Goal: Task Accomplishment & Management: Manage account settings

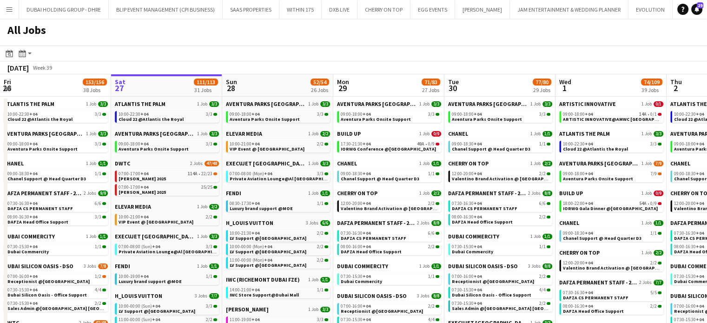
click at [4, 5] on button "Menu" at bounding box center [9, 9] width 19 height 19
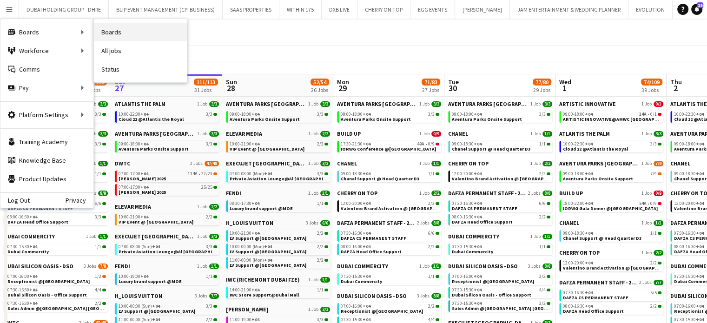
click at [131, 32] on link "Boards" at bounding box center [140, 32] width 93 height 19
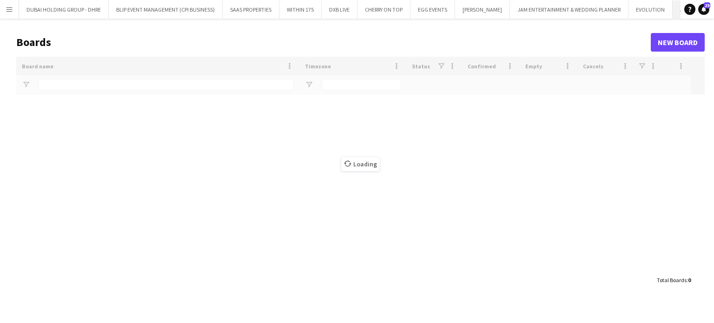
click at [673, 9] on button "ATLANTIS THE PALM Close" at bounding box center [703, 9] width 63 height 18
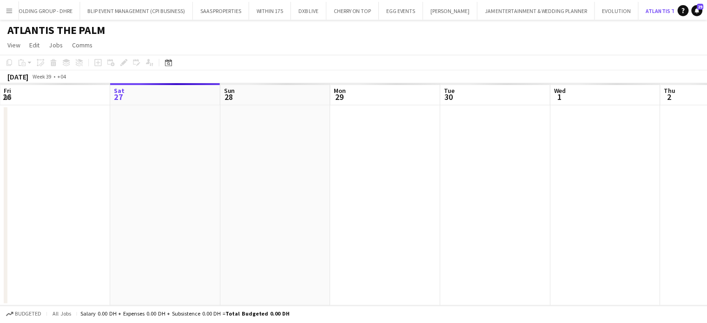
scroll to position [0, 31]
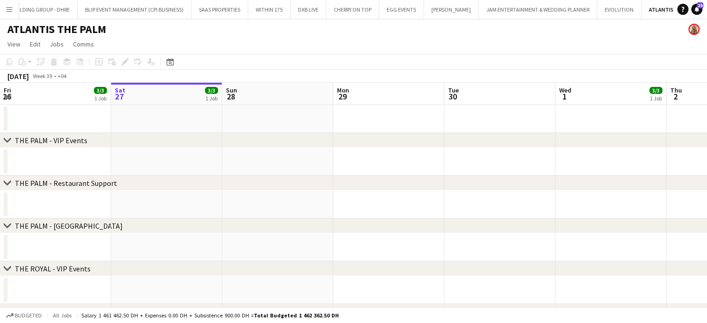
drag, startPoint x: 172, startPoint y: 60, endPoint x: 186, endPoint y: 60, distance: 14.4
click at [172, 60] on icon at bounding box center [169, 61] width 7 height 7
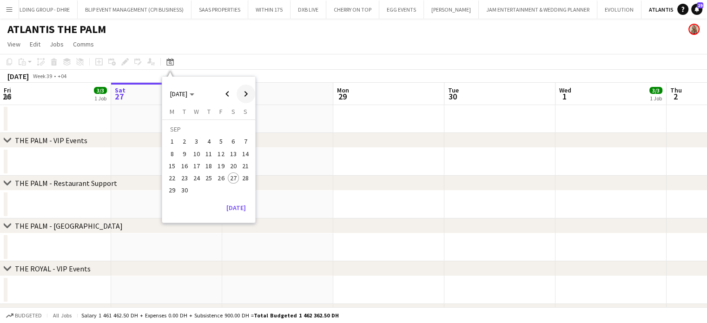
click at [252, 94] on span "Next month" at bounding box center [245, 94] width 19 height 19
click at [245, 154] on span "12" at bounding box center [245, 153] width 11 height 11
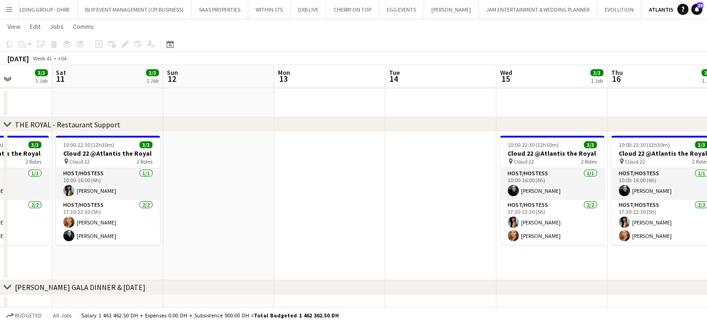
scroll to position [0, 401]
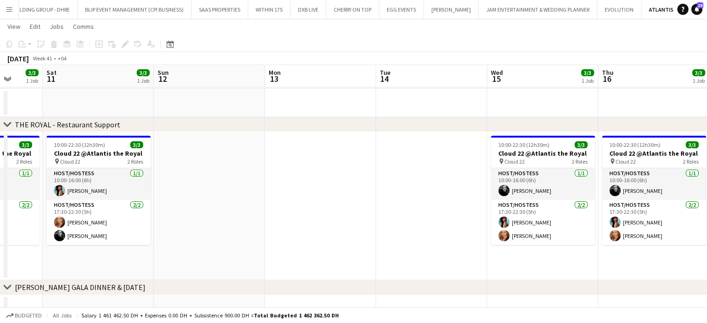
drag, startPoint x: 340, startPoint y: 181, endPoint x: 258, endPoint y: 167, distance: 83.5
click at [258, 167] on app-calendar-viewport "Tue 7 Wed 8 3/3 1 Job Thu 9 3/3 1 Job Fri 10 3/3 1 Job Sat 11 3/3 1 Job Sun 12 …" at bounding box center [353, 86] width 707 height 472
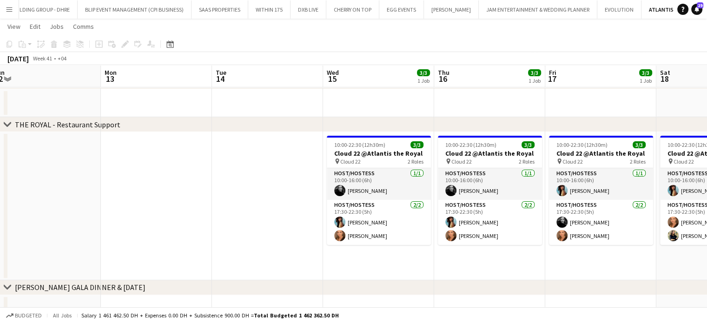
drag, startPoint x: 600, startPoint y: 217, endPoint x: 437, endPoint y: 149, distance: 177.2
click at [437, 149] on app-calendar-viewport "Fri 10 3/3 1 Job Sat 11 3/3 1 Job Sun 12 Mon 13 Tue 14 Wed 15 3/3 1 Job Thu 16 …" at bounding box center [353, 86] width 707 height 472
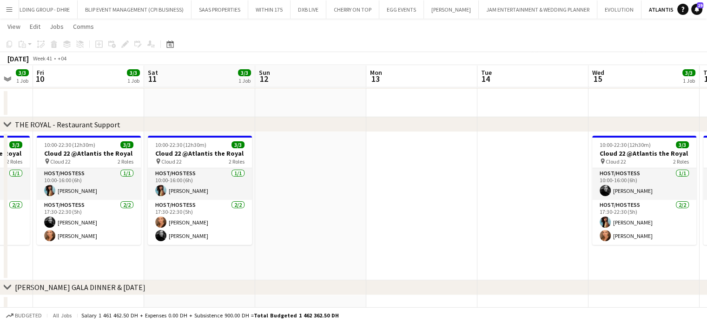
scroll to position [0, 241]
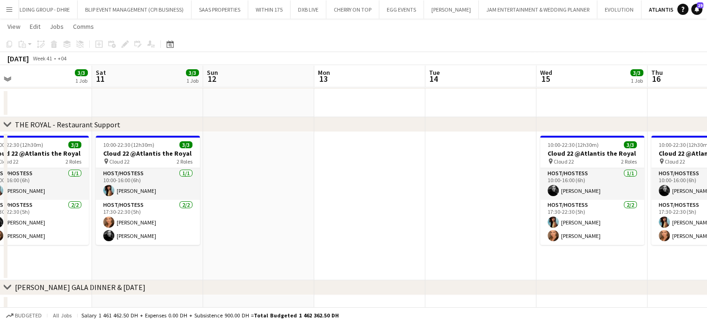
drag, startPoint x: 251, startPoint y: 160, endPoint x: 464, endPoint y: 172, distance: 213.6
click at [464, 172] on app-calendar-viewport "Wed 8 3/3 1 Job Thu 9 3/3 1 Job Fri 10 3/3 1 Job Sat 11 3/3 1 Job Sun 12 Mon 13…" at bounding box center [353, 86] width 707 height 472
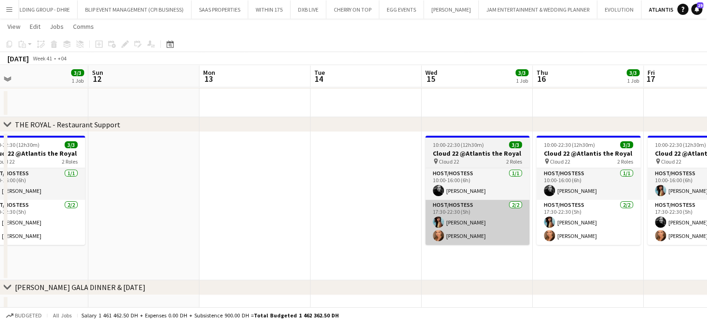
drag, startPoint x: 537, startPoint y: 233, endPoint x: 427, endPoint y: 215, distance: 111.1
click at [430, 216] on app-calendar-viewport "Wed 8 3/3 1 Job Thu 9 3/3 1 Job Fri 10 3/3 1 Job Sat 11 3/3 1 Job Sun 12 Mon 13…" at bounding box center [353, 86] width 707 height 472
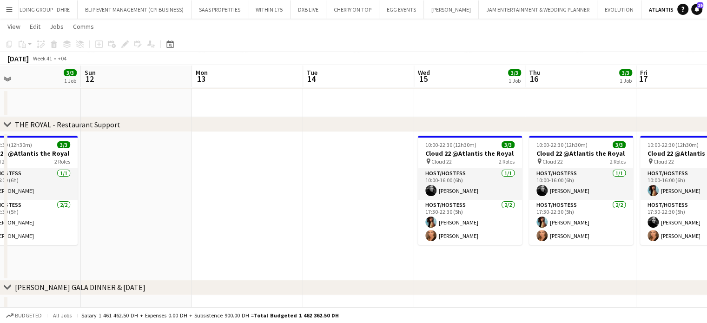
scroll to position [0, 330]
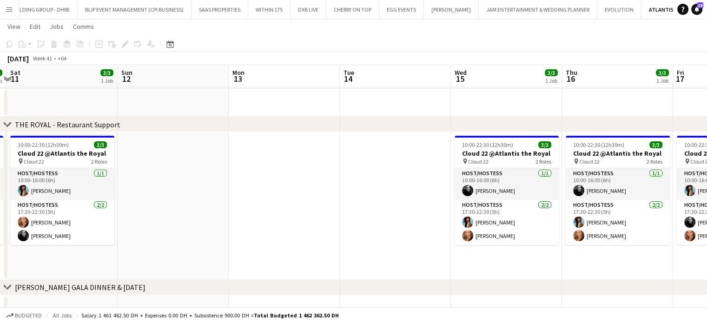
drag, startPoint x: 569, startPoint y: 218, endPoint x: 412, endPoint y: 174, distance: 163.0
click at [412, 174] on app-calendar-viewport "Wed 8 3/3 1 Job Thu 9 3/3 1 Job Fri 10 3/3 1 Job Sat 11 3/3 1 Job Sun 12 Mon 13…" at bounding box center [353, 86] width 707 height 472
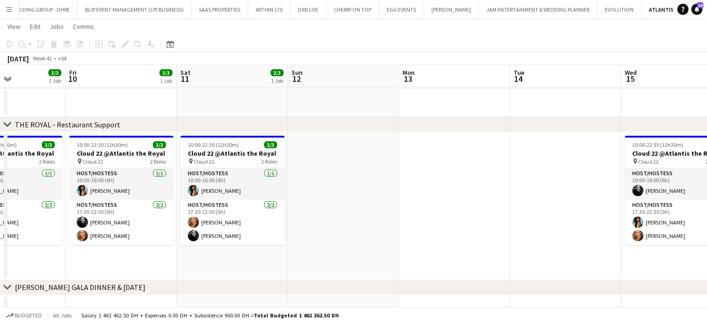
click at [469, 211] on app-calendar-viewport "Wed 8 3/3 1 Job Thu 9 3/3 1 Job Fri 10 3/3 1 Job Sat 11 3/3 1 Job Sun 12 Mon 13…" at bounding box center [353, 86] width 707 height 472
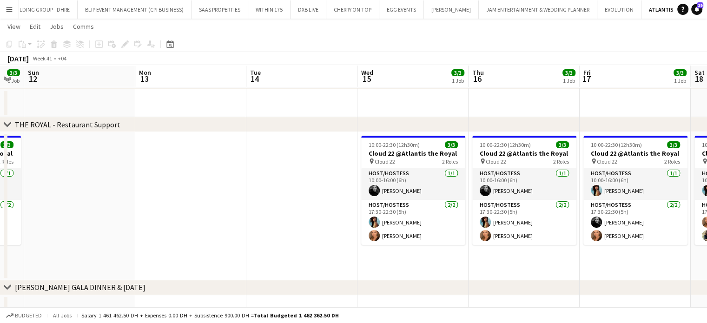
drag, startPoint x: 390, startPoint y: 195, endPoint x: 284, endPoint y: 193, distance: 105.9
click at [291, 195] on app-calendar-viewport "Wed 8 3/3 1 Job Thu 9 3/3 1 Job Fri 10 3/3 1 Job Sat 11 3/3 1 Job Sun 12 Mon 13…" at bounding box center [353, 86] width 707 height 472
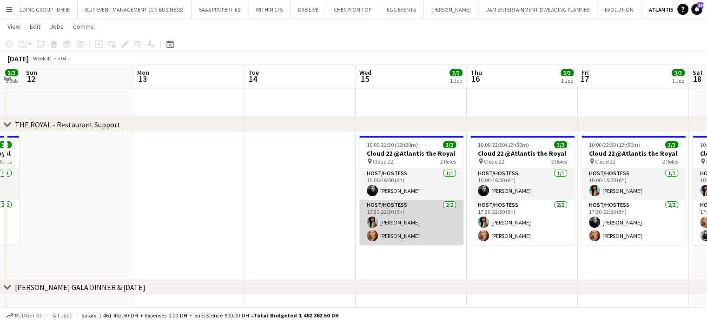
click at [419, 224] on app-card-role "Host/Hostess [DATE] 17:30-22:30 (5h) [PERSON_NAME] [PERSON_NAME]" at bounding box center [411, 222] width 104 height 45
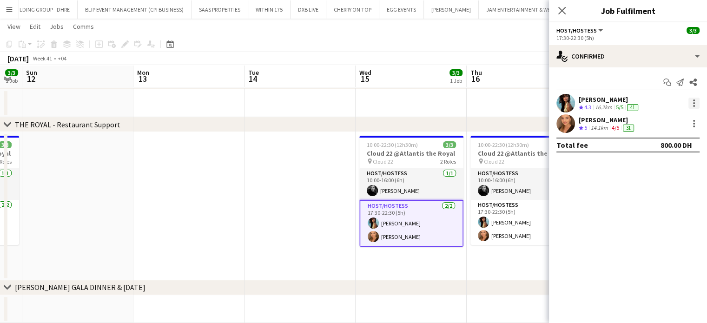
click at [696, 104] on div at bounding box center [693, 103] width 11 height 11
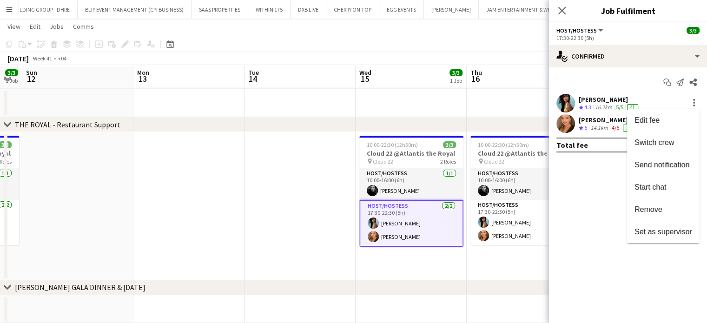
click at [656, 208] on span "Remove" at bounding box center [648, 209] width 28 height 8
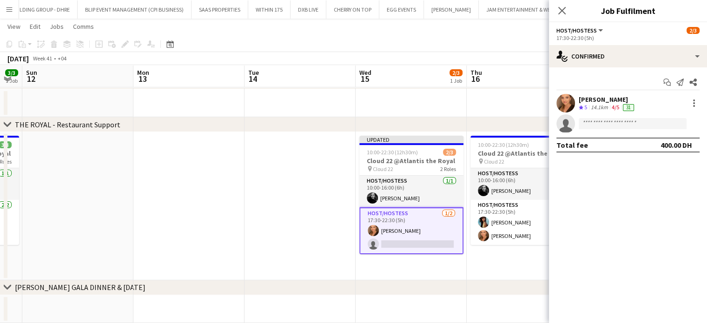
click at [253, 205] on app-date-cell at bounding box center [299, 206] width 111 height 148
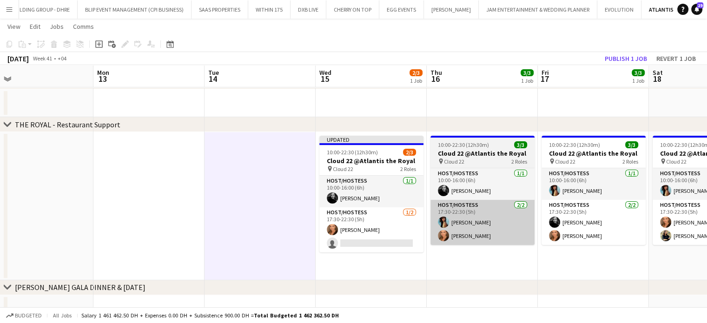
drag, startPoint x: 585, startPoint y: 257, endPoint x: 515, endPoint y: 238, distance: 72.8
click at [545, 250] on app-calendar-viewport "Fri 10 3/3 1 Job Sat 11 3/3 1 Job Sun 12 Mon 13 Tue 14 Wed 15 2/3 1 Job Thu 16 …" at bounding box center [353, 86] width 707 height 472
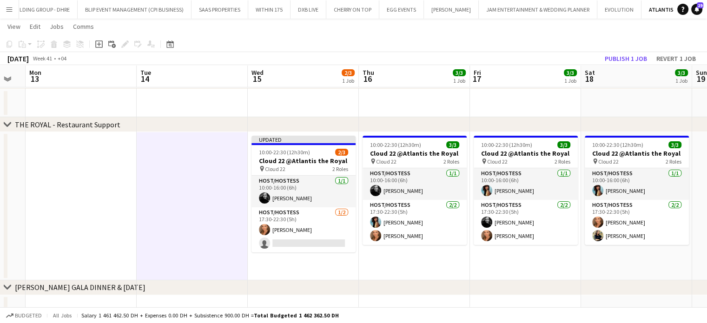
drag, startPoint x: 556, startPoint y: 257, endPoint x: 489, endPoint y: 243, distance: 68.4
click at [489, 243] on app-calendar-viewport "Fri 10 3/3 1 Job Sat 11 3/3 1 Job Sun 12 Mon 13 Tue 14 Wed 15 2/3 1 Job Thu 16 …" at bounding box center [353, 86] width 707 height 472
click at [520, 248] on app-calendar-viewport "Fri 10 3/3 1 Job Sat 11 3/3 1 Job Sun 12 Mon 13 Tue 14 Wed 15 2/3 1 Job Thu 16 …" at bounding box center [353, 86] width 707 height 472
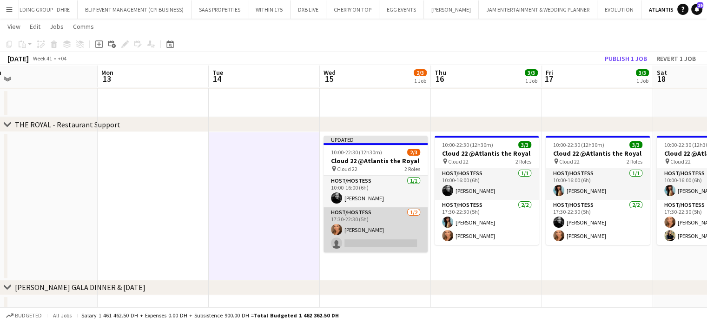
click at [369, 234] on app-card-role "Host/Hostess [DATE] 17:30-22:30 (5h) [PERSON_NAME] single-neutral-actions" at bounding box center [375, 229] width 104 height 45
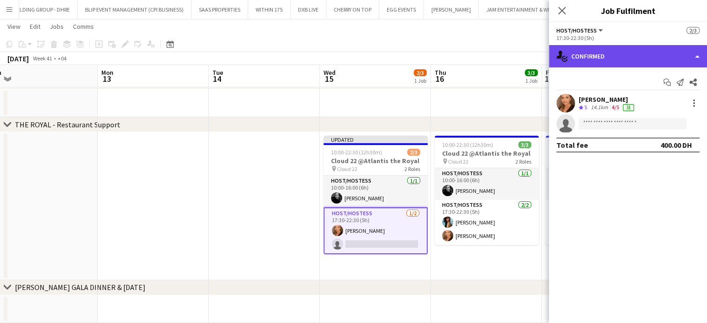
click at [693, 59] on div "single-neutral-actions-check-2 Confirmed" at bounding box center [628, 56] width 158 height 22
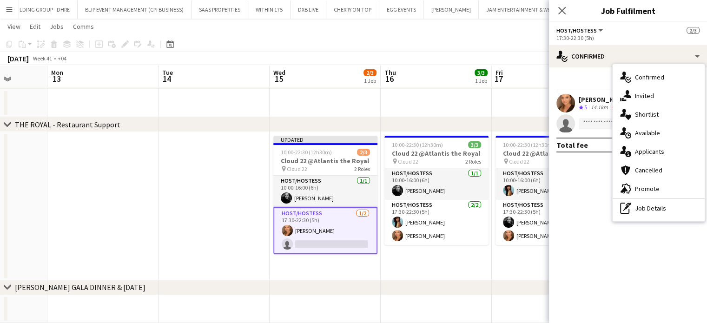
drag, startPoint x: 424, startPoint y: 209, endPoint x: 383, endPoint y: 199, distance: 42.1
click at [385, 200] on app-calendar-viewport "Fri 10 3/3 1 Job Sat 11 3/3 1 Job Sun 12 Mon 13 Tue 14 Wed 15 2/3 1 Job Thu 16 …" at bounding box center [353, 86] width 707 height 472
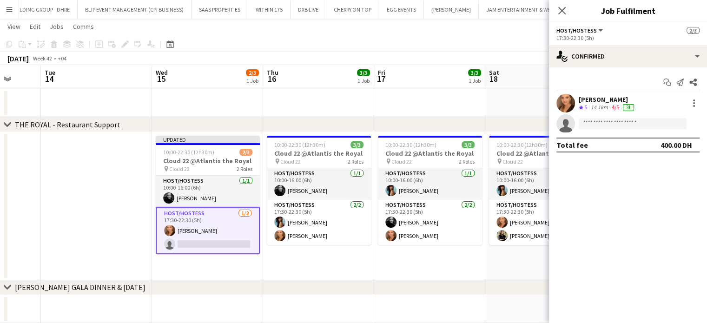
drag, startPoint x: 461, startPoint y: 203, endPoint x: 366, endPoint y: 184, distance: 96.9
click at [367, 185] on app-calendar-viewport "Fri 10 3/3 1 Job Sat 11 3/3 1 Job Sun 12 Mon 13 Tue 14 Wed 15 2/3 1 Job Thu 16 …" at bounding box center [353, 86] width 707 height 472
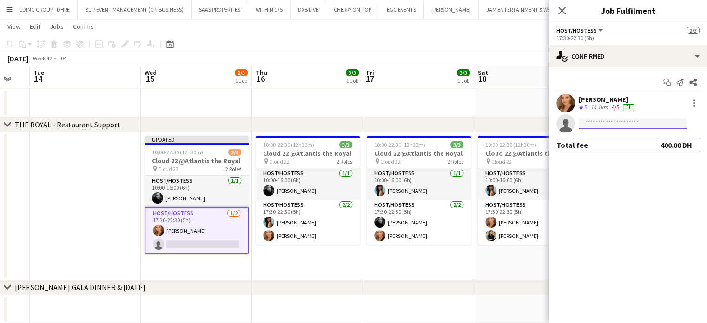
click at [644, 125] on input at bounding box center [632, 123] width 108 height 11
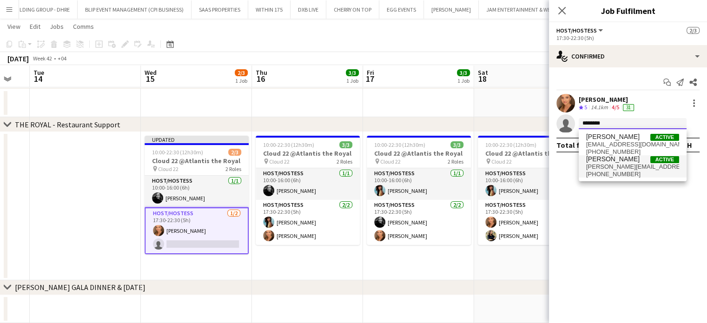
type input "********"
click at [621, 166] on span "[PERSON_NAME][EMAIL_ADDRESS][DOMAIN_NAME]" at bounding box center [632, 166] width 93 height 7
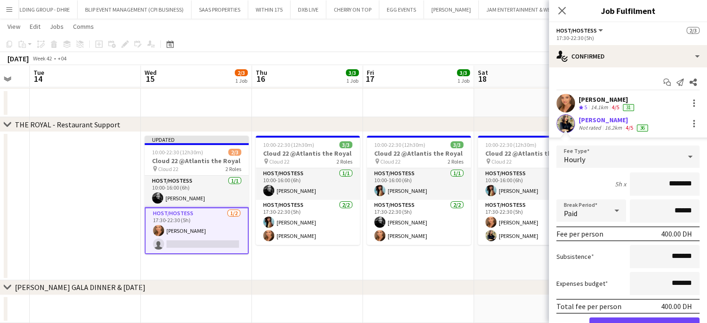
scroll to position [46, 0]
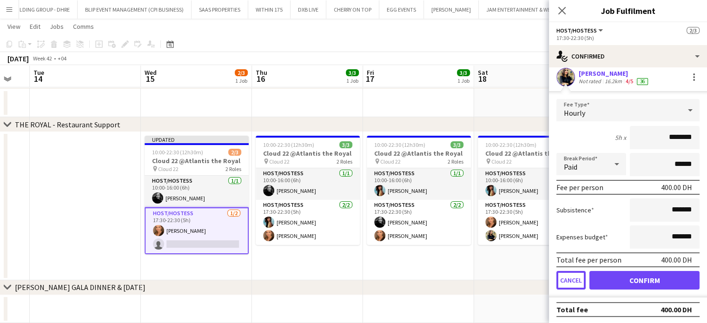
drag, startPoint x: 570, startPoint y: 280, endPoint x: 590, endPoint y: 265, distance: 24.5
click at [570, 280] on button "Cancel" at bounding box center [570, 280] width 29 height 19
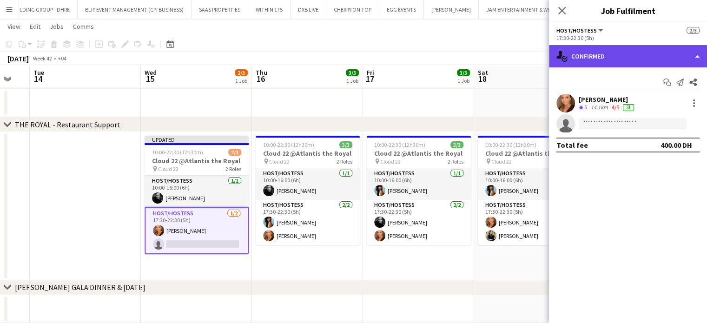
click at [695, 57] on div "single-neutral-actions-check-2 Confirmed" at bounding box center [628, 56] width 158 height 22
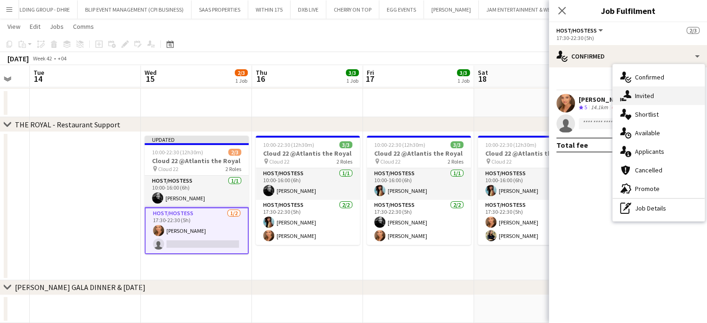
click at [666, 101] on div "single-neutral-actions-share-1 Invited" at bounding box center [658, 95] width 92 height 19
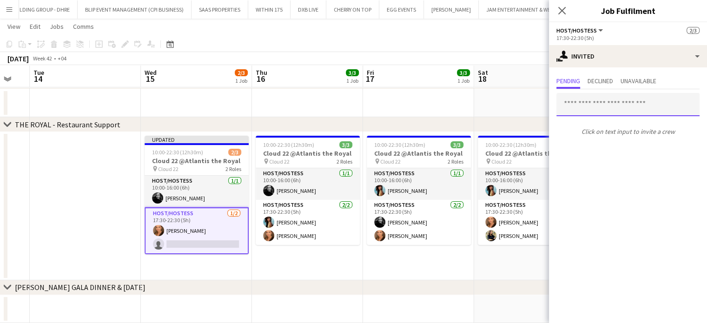
click at [585, 106] on input "text" at bounding box center [627, 104] width 143 height 23
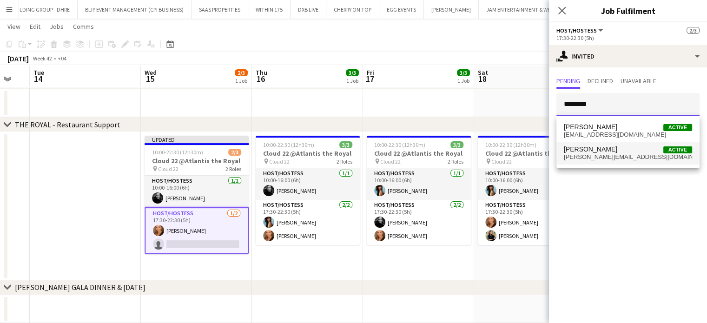
type input "********"
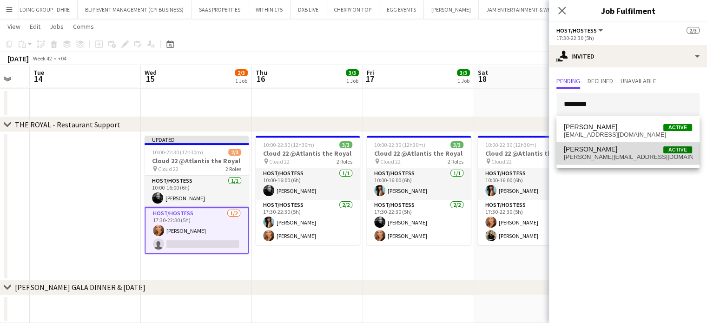
click at [598, 155] on span "[PERSON_NAME][EMAIL_ADDRESS][DOMAIN_NAME]" at bounding box center [628, 156] width 128 height 7
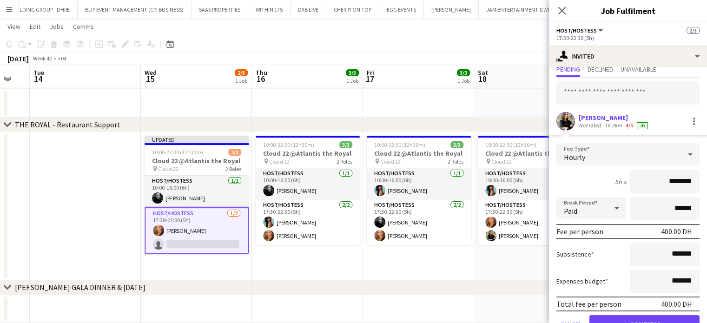
scroll to position [46, 0]
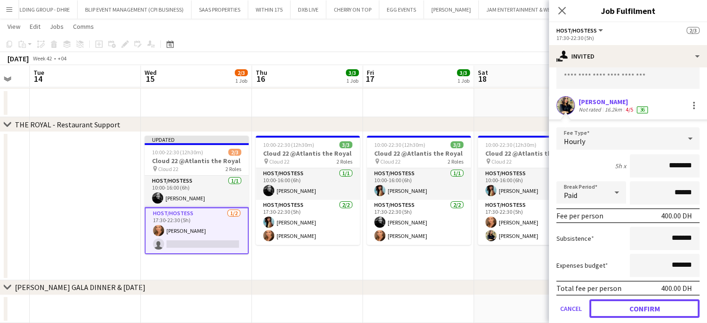
click at [617, 304] on button "Confirm" at bounding box center [644, 308] width 110 height 19
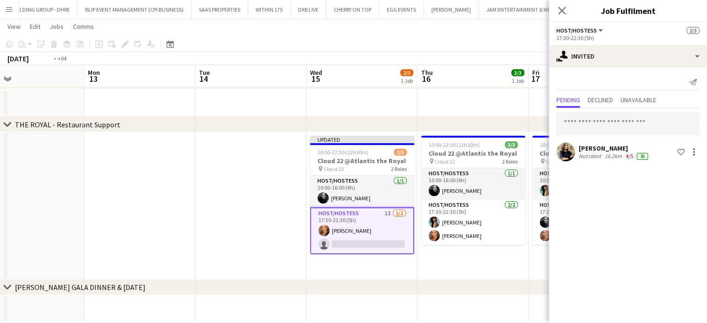
drag, startPoint x: 59, startPoint y: 189, endPoint x: 225, endPoint y: 194, distance: 165.5
click at [225, 194] on app-calendar-viewport "Fri 10 3/3 1 Job Sat 11 3/3 1 Job Sun 12 Mon 13 Tue 14 Wed 15 2/3 1 Job Thu 16 …" at bounding box center [353, 86] width 707 height 472
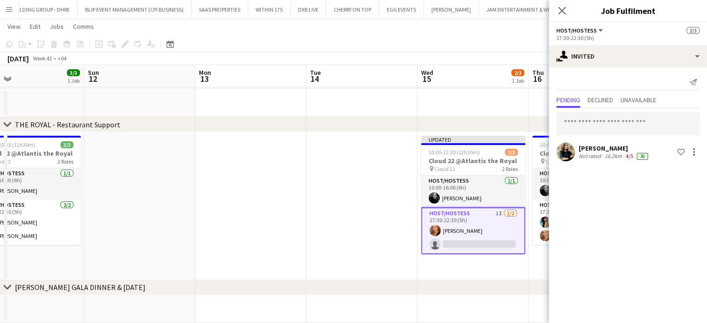
drag, startPoint x: 308, startPoint y: 187, endPoint x: 227, endPoint y: 189, distance: 81.8
click at [351, 189] on app-calendar-viewport "Thu 9 3/3 1 Job Fri 10 3/3 1 Job Sat 11 3/3 1 Job Sun 12 Mon 13 Tue 14 Wed 15 2…" at bounding box center [353, 86] width 707 height 472
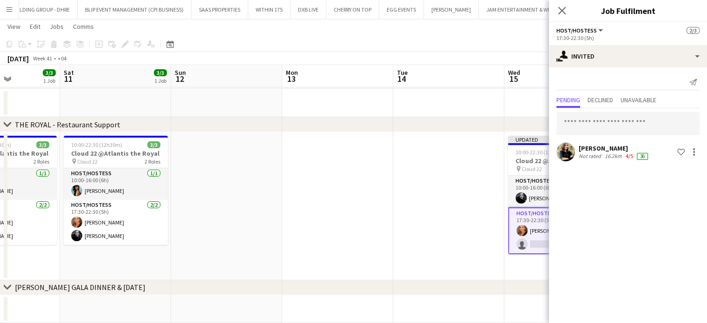
drag, startPoint x: 266, startPoint y: 196, endPoint x: 294, endPoint y: 198, distance: 28.0
click at [294, 198] on app-calendar-viewport "Wed 8 3/3 1 Job Thu 9 3/3 1 Job Fri 10 3/3 1 Job Sat 11 3/3 1 Job Sun 12 Mon 13…" at bounding box center [353, 86] width 707 height 472
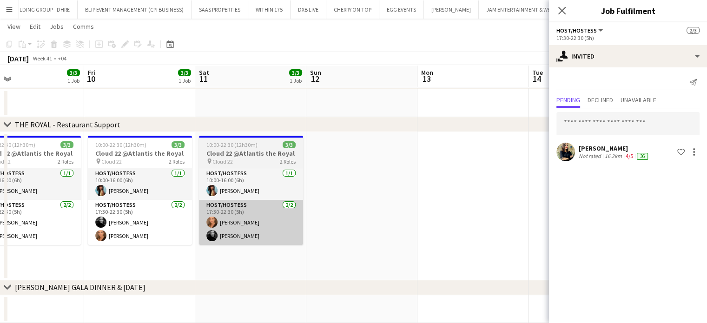
drag, startPoint x: 305, startPoint y: 212, endPoint x: 403, endPoint y: 214, distance: 98.0
click at [413, 214] on app-calendar-viewport "Tue 7 Wed 8 3/3 1 Job Thu 9 3/3 1 Job Fri 10 3/3 1 Job Sat 11 3/3 1 Job Sun 12 …" at bounding box center [353, 86] width 707 height 472
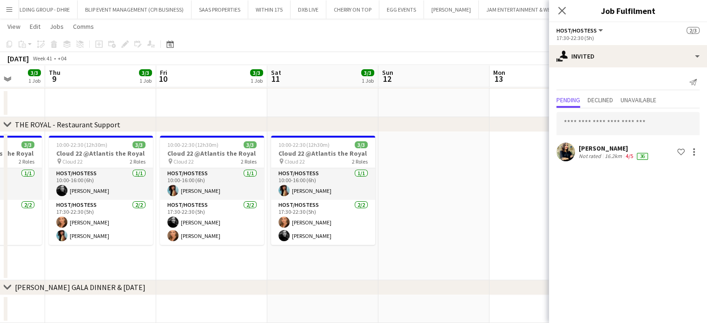
drag, startPoint x: 278, startPoint y: 202, endPoint x: 440, endPoint y: 216, distance: 163.2
click at [440, 216] on app-calendar-viewport "Mon 6 Tue 7 Wed 8 3/3 1 Job Thu 9 3/3 1 Job Fri 10 3/3 1 Job Sat 11 3/3 1 Job S…" at bounding box center [353, 86] width 707 height 472
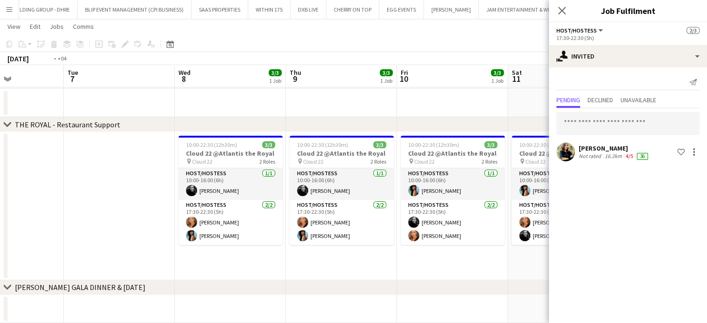
click at [449, 210] on app-calendar-viewport "Sat 4 3/3 1 Job Sun 5 Mon 6 Tue 7 Wed 8 3/3 1 Job Thu 9 3/3 1 Job Fri 10 3/3 1 …" at bounding box center [353, 86] width 707 height 472
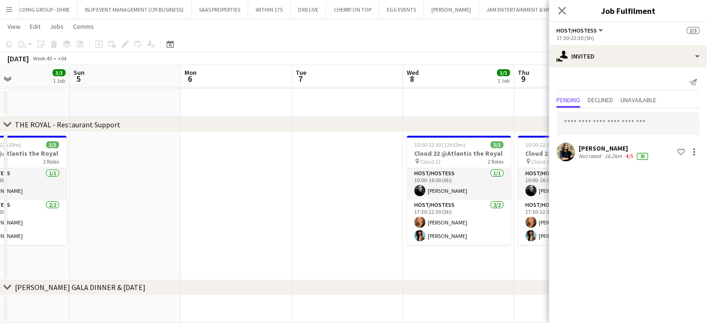
drag, startPoint x: 372, startPoint y: 200, endPoint x: 548, endPoint y: 209, distance: 176.7
click at [546, 208] on app-calendar-viewport "Thu 2 3/3 1 Job Fri 3 3/3 1 Job Sat 4 3/3 1 Job Sun 5 Mon 6 Tue 7 Wed 8 3/3 1 J…" at bounding box center [353, 86] width 707 height 472
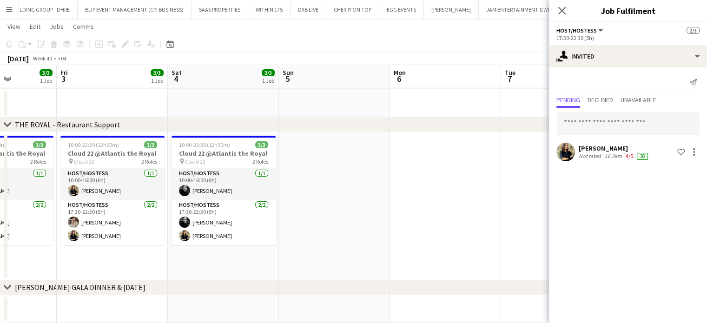
click at [445, 191] on app-calendar-viewport "Tue 30 Wed 1 3/3 1 Job Thu 2 3/3 1 Job Fri 3 3/3 1 Job Sat 4 3/3 1 Job Sun 5 Mo…" at bounding box center [353, 86] width 707 height 472
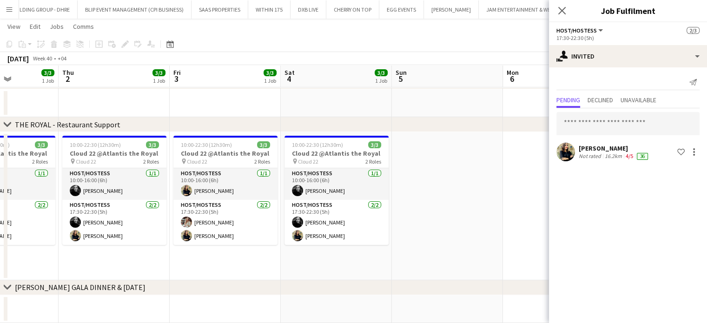
drag, startPoint x: 315, startPoint y: 201, endPoint x: 503, endPoint y: 202, distance: 187.2
click at [498, 202] on app-calendar-viewport "Mon 29 Tue 30 Wed 1 3/3 1 Job Thu 2 3/3 1 Job Fri 3 3/3 1 Job Sat 4 3/3 1 Job S…" at bounding box center [353, 86] width 707 height 472
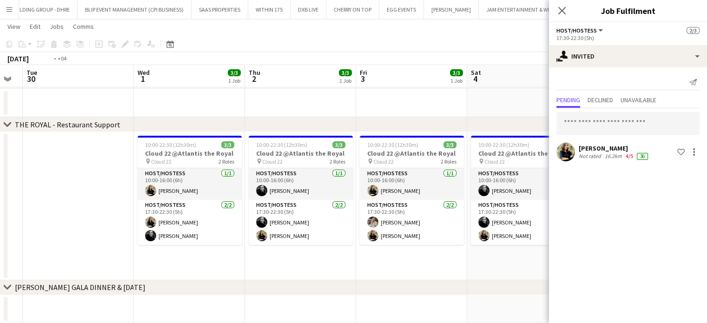
drag, startPoint x: 367, startPoint y: 194, endPoint x: 458, endPoint y: 198, distance: 91.1
click at [458, 198] on app-calendar-viewport "Sun 28 Mon 29 Tue 30 Wed 1 3/3 1 Job Thu 2 3/3 1 Job Fri 3 3/3 1 Job Sat 4 3/3 …" at bounding box center [353, 86] width 707 height 472
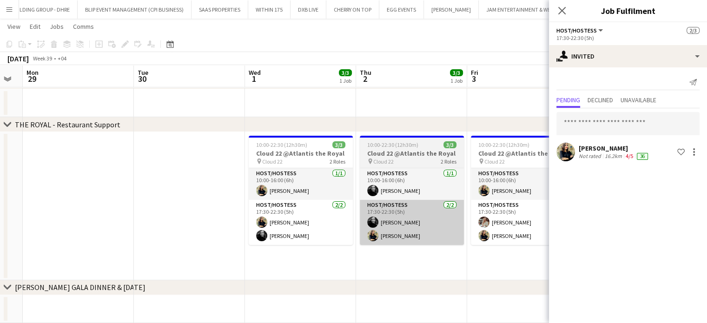
scroll to position [0, 198]
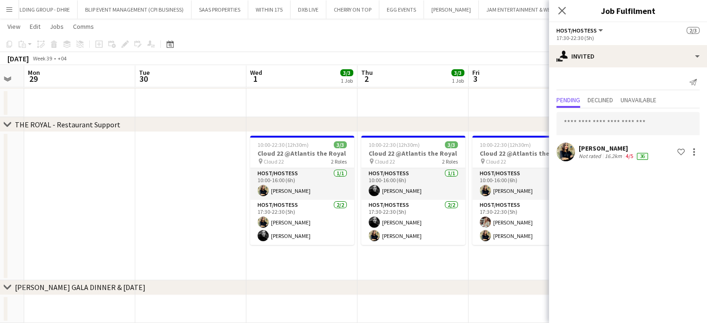
drag, startPoint x: 304, startPoint y: 202, endPoint x: 526, endPoint y: 210, distance: 222.7
click at [524, 210] on app-calendar-viewport "Sat 27 3/3 1 Job Sun 28 Mon 29 Tue 30 Wed 1 3/3 1 Job Thu 2 3/3 1 Job Fri 3 3/3…" at bounding box center [353, 86] width 707 height 472
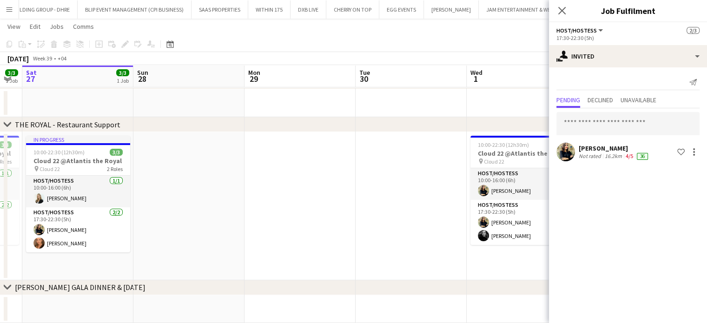
drag, startPoint x: 269, startPoint y: 211, endPoint x: 367, endPoint y: 213, distance: 97.6
click at [367, 213] on app-calendar-viewport "Thu 25 3/3 1 Job Fri 26 3/3 1 Job Sat 27 3/3 1 Job Sun 28 Mon 29 Tue 30 Wed 1 3…" at bounding box center [353, 86] width 707 height 472
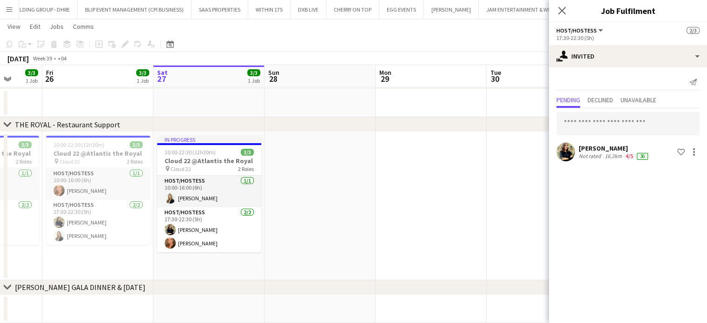
drag, startPoint x: 263, startPoint y: 215, endPoint x: 408, endPoint y: 217, distance: 145.4
click at [408, 217] on app-calendar-viewport "Tue 23 Wed 24 3/3 1 Job Thu 25 3/3 1 Job Fri 26 3/3 1 Job Sat 27 3/3 1 Job Sun …" at bounding box center [353, 86] width 707 height 472
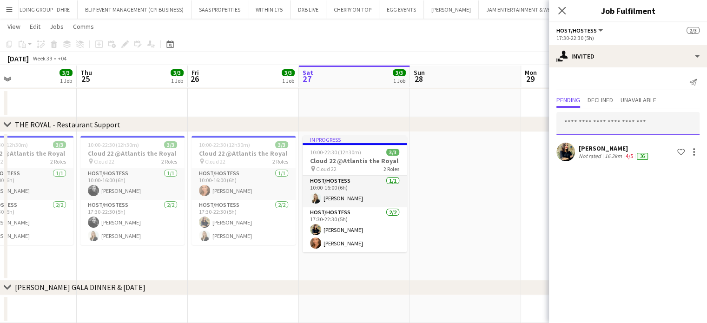
click at [665, 133] on input "text" at bounding box center [627, 123] width 143 height 23
type input "*****"
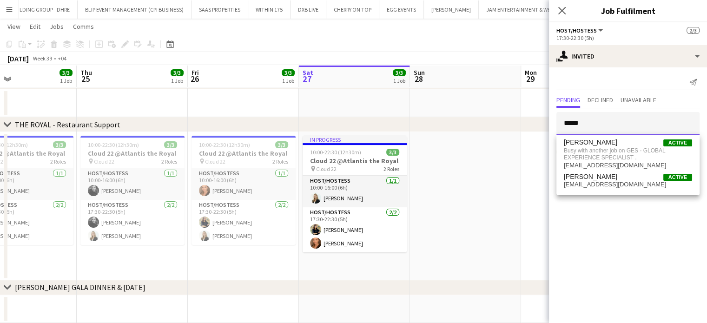
drag, startPoint x: 610, startPoint y: 125, endPoint x: 529, endPoint y: 111, distance: 82.6
click at [529, 111] on body "Menu Boards Boards Boards All jobs Status Workforce Workforce My Workforce Recr…" at bounding box center [353, 76] width 707 height 524
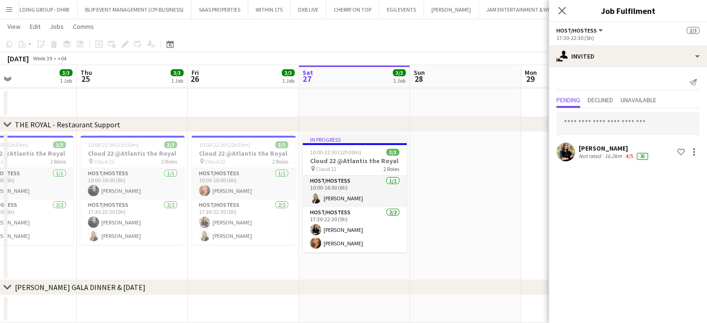
click at [468, 177] on app-date-cell at bounding box center [465, 206] width 111 height 148
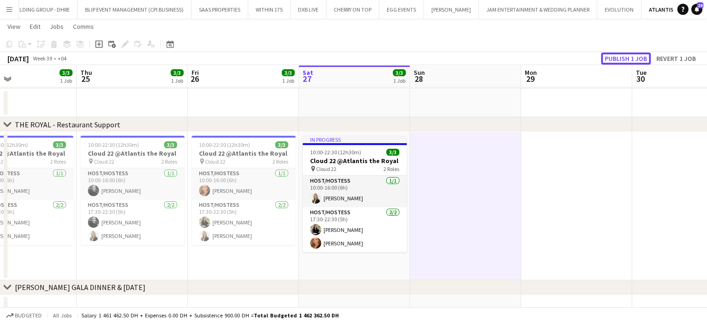
drag, startPoint x: 627, startPoint y: 56, endPoint x: 623, endPoint y: 67, distance: 11.2
click at [626, 56] on button "Publish 1 job" at bounding box center [626, 58] width 50 height 12
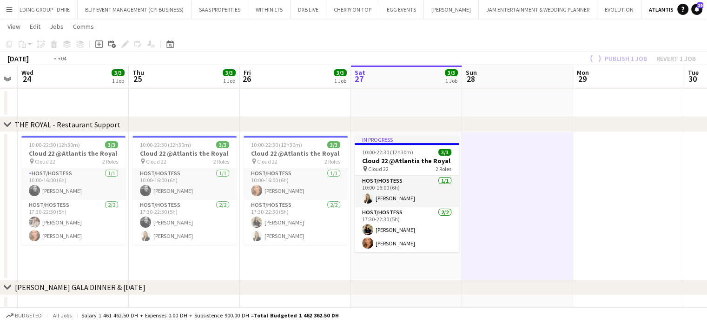
drag, startPoint x: 64, startPoint y: 186, endPoint x: 344, endPoint y: 196, distance: 280.3
click at [344, 196] on app-calendar-viewport "Mon 22 Tue 23 Wed 24 3/3 1 Job Thu 25 3/3 1 Job Fri 26 3/3 1 Job Sat 27 3/3 1 J…" at bounding box center [353, 86] width 707 height 472
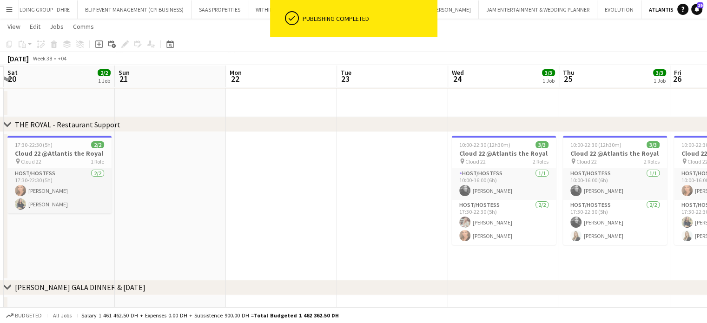
drag, startPoint x: 364, startPoint y: 209, endPoint x: 285, endPoint y: 216, distance: 79.3
click at [394, 210] on app-calendar-viewport "Thu 18 Fri 19 Sat 20 2/2 1 Job Sun 21 Mon 22 Tue 23 Wed 24 3/3 1 Job Thu 25 3/3…" at bounding box center [353, 86] width 707 height 472
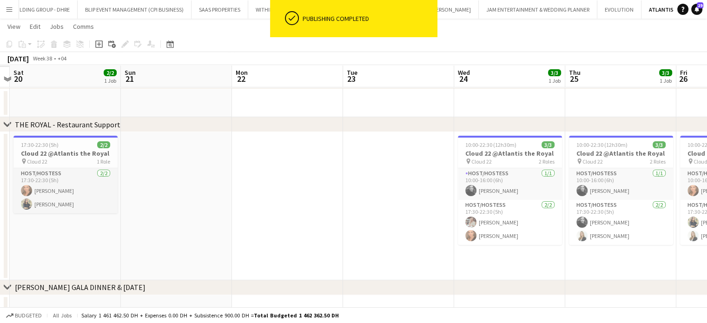
drag, startPoint x: 229, startPoint y: 212, endPoint x: 449, endPoint y: 225, distance: 220.6
click at [449, 227] on app-calendar-viewport "Thu 18 Fri 19 Sat 20 2/2 1 Job Sun 21 Mon 22 Tue 23 Wed 24 3/3 1 Job Thu 25 3/3…" at bounding box center [353, 86] width 707 height 472
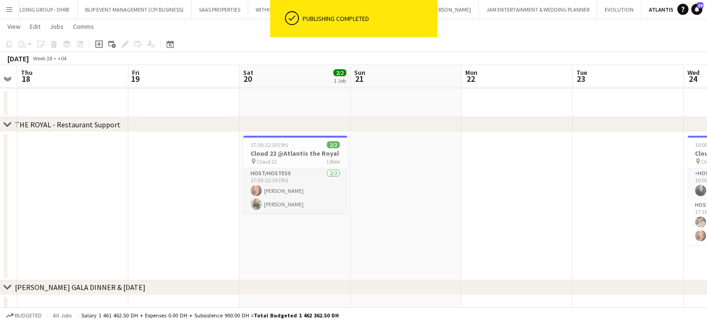
drag, startPoint x: 285, startPoint y: 222, endPoint x: 652, endPoint y: 226, distance: 367.0
click at [635, 227] on app-calendar-viewport "Tue 16 Wed 17 Thu 18 Fri 19 Sat 20 2/2 1 Job Sun 21 Mon 22 Tue 23 Wed 24 3/3 1 …" at bounding box center [353, 86] width 707 height 472
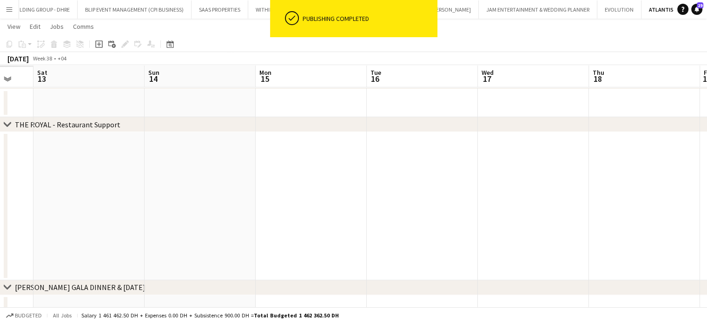
drag, startPoint x: 563, startPoint y: 182, endPoint x: 548, endPoint y: 197, distance: 20.4
click at [649, 190] on app-calendar-viewport "Thu 11 Fri 12 Sat 13 Sun 14 Mon 15 Tue 16 Wed 17 Thu 18 Fri 19 Sat 20 2/2 1 Job…" at bounding box center [353, 86] width 707 height 472
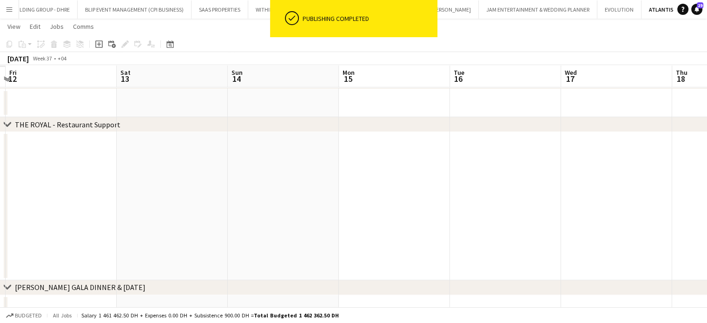
drag, startPoint x: 353, startPoint y: 192, endPoint x: 691, endPoint y: 202, distance: 338.3
click at [674, 198] on app-calendar-viewport "Wed 10 Thu 11 Fri 12 Sat 13 Sun 14 Mon 15 Tue 16 Wed 17 Thu 18 Fri 19 Sat 20 2/…" at bounding box center [353, 86] width 707 height 472
drag, startPoint x: 570, startPoint y: 205, endPoint x: 630, endPoint y: 221, distance: 62.8
click at [598, 205] on app-calendar-viewport "Fri 5 Sat 6 Sun 7 Mon 8 Tue 9 Wed 10 Thu 11 Fri 12 Sat 13 Sun 14 Mon 15 Tue 16" at bounding box center [353, 86] width 707 height 472
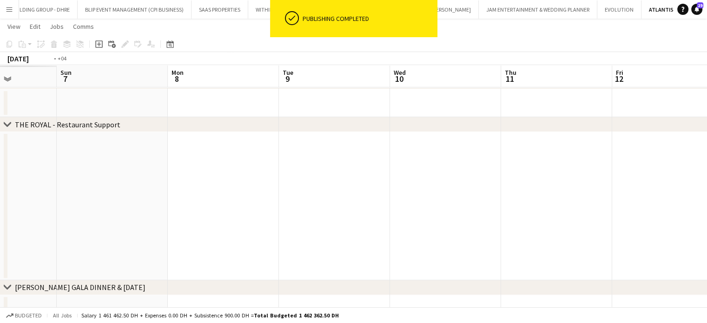
drag, startPoint x: 667, startPoint y: 225, endPoint x: 191, endPoint y: 207, distance: 476.1
click at [196, 208] on app-calendar-viewport "Thu 4 Fri 5 Sat 6 Sun 7 Mon 8 Tue 9 Wed 10 Thu 11 Fri 12 Sat 13 Sun 14 Mon 15" at bounding box center [353, 86] width 707 height 472
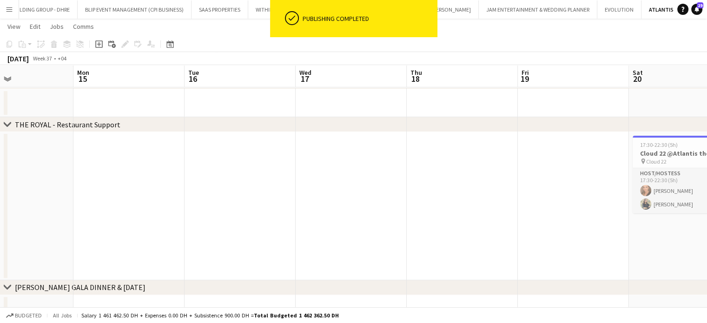
drag, startPoint x: 694, startPoint y: 217, endPoint x: 187, endPoint y: 216, distance: 506.4
click at [209, 217] on app-calendar-viewport "Thu 11 Fri 12 Sat 13 Sun 14 Mon 15 Tue 16 Wed 17 Thu 18 Fri 19 Sat 20 2/2 1 Job…" at bounding box center [353, 86] width 707 height 472
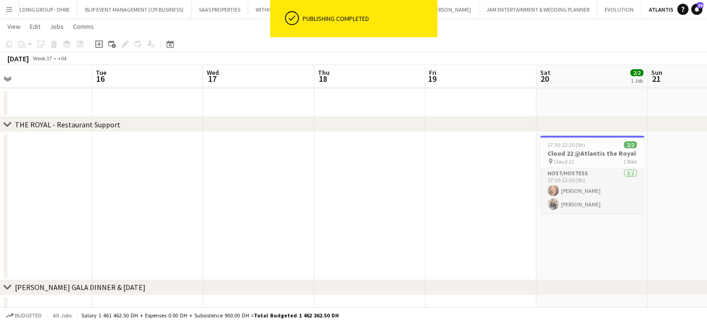
drag, startPoint x: 223, startPoint y: 231, endPoint x: 168, endPoint y: 224, distance: 55.2
click at [151, 231] on app-calendar-viewport "Sat 13 Sun 14 Mon 15 Tue 16 Wed 17 Thu 18 Fri 19 Sat 20 2/2 1 Job Sun 21 Mon 22…" at bounding box center [353, 86] width 707 height 472
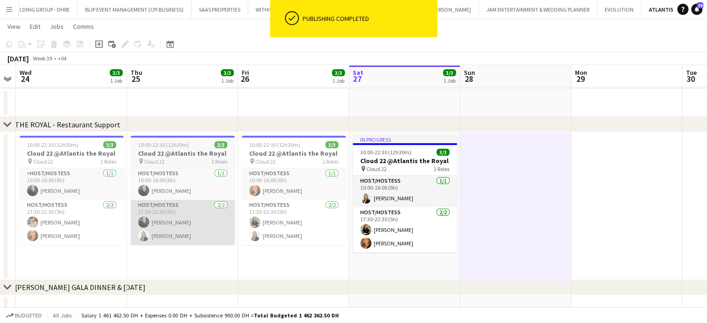
drag, startPoint x: 281, startPoint y: 219, endPoint x: 159, endPoint y: 219, distance: 122.2
click at [121, 219] on app-calendar-viewport "Sat 20 2/2 1 Job Sun 21 Mon 22 Tue 23 Wed 24 3/3 1 Job Thu 25 3/3 1 Job Fri 26 …" at bounding box center [353, 86] width 707 height 472
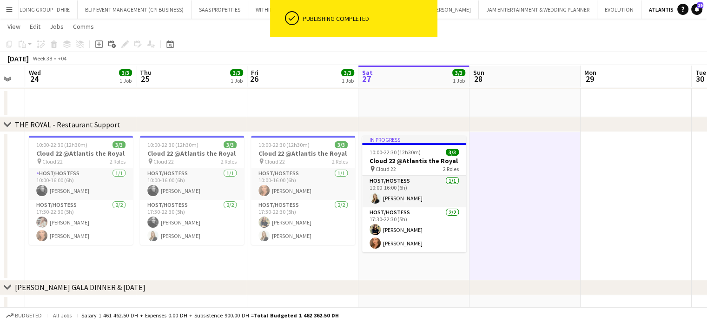
drag, startPoint x: 505, startPoint y: 216, endPoint x: 97, endPoint y: 190, distance: 409.2
click at [102, 191] on app-calendar-viewport "Sat 20 2/2 1 Job Sun 21 Mon 22 Tue 23 Wed 24 3/3 1 Job Thu 25 3/3 1 Job Fri 26 …" at bounding box center [353, 86] width 707 height 472
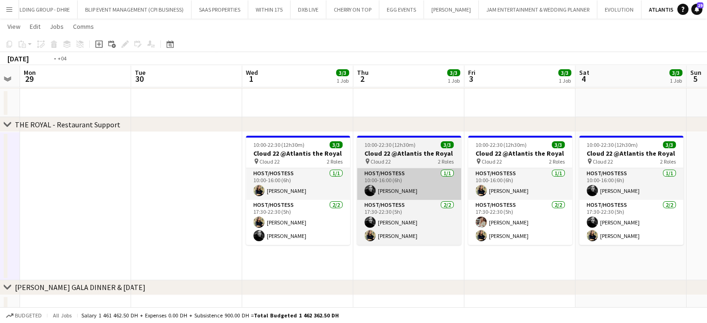
drag
click at [135, 189] on app-calendar-viewport "Fri 26 3/3 1 Job Sat 27 3/3 1 Job Sun 28 Mon 29 Tue 30 Wed 1 3/3 1 Job Thu 2 3/…" at bounding box center [353, 86] width 707 height 472
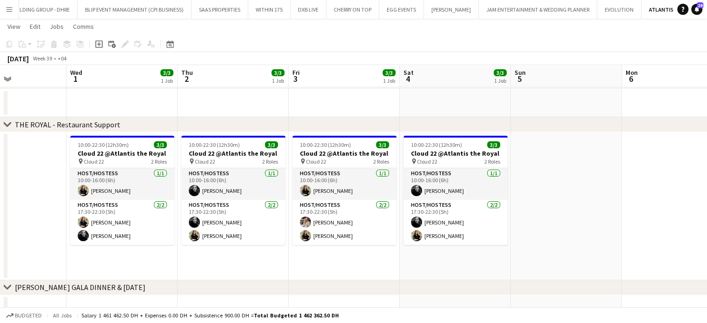
click at [160, 208] on app-calendar-viewport "Sun 28 Mon 29 Tue 30 Wed 1 3/3 1 Job Thu 2 3/3 1 Job Fri 3 3/3 1 Job Sat 4 3/3 …" at bounding box center [353, 86] width 707 height 472
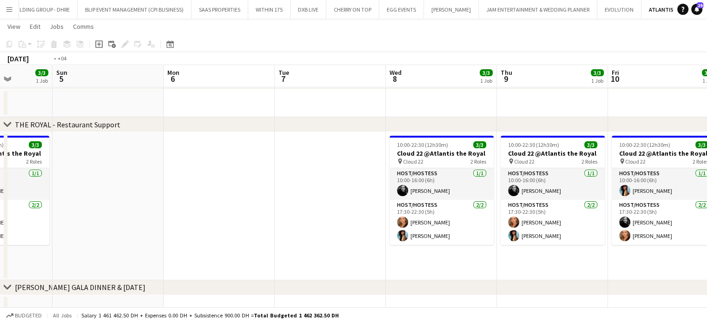
click at [149, 214] on app-calendar-viewport "Thu 2 3/3 1 Job Fri 3 3/3 1 Job Sat 4 3/3 1 Job Sun 5 Mon 6 Tue 7 Wed 8 3/3 1 J…" at bounding box center [353, 86] width 707 height 472
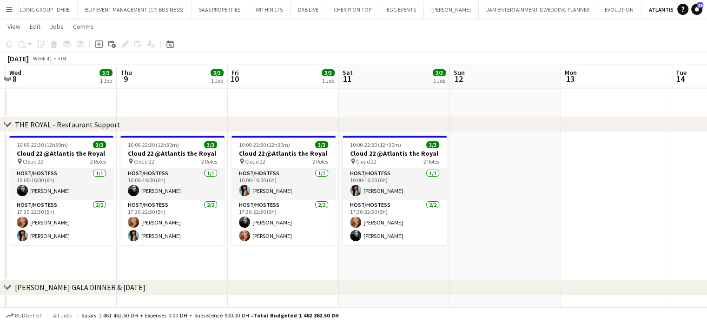
click at [204, 243] on app-calendar-viewport "Sat 4 3/3 1 Job Sun 5 Mon 6 Tue 7 Wed 8 3/3 1 Job Thu 9 3/3 1 Job Fri 10 3/3 1 …" at bounding box center [353, 86] width 707 height 472
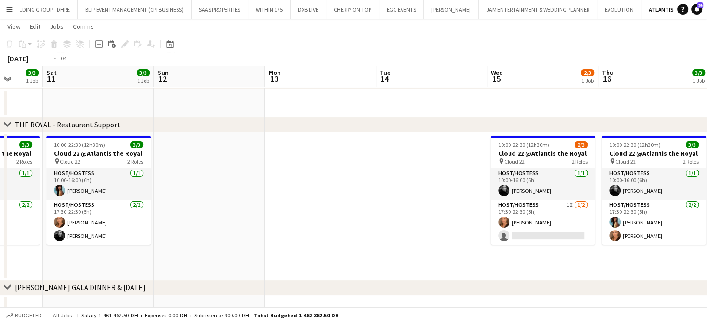
click at [276, 218] on app-calendar-viewport "Wed 8 3/3 1 Job Thu 9 3/3 1 Job Fri 10 3/3 1 Job Sat 11 3/3 1 Job Sun 12 Mon 13…" at bounding box center [353, 86] width 707 height 472
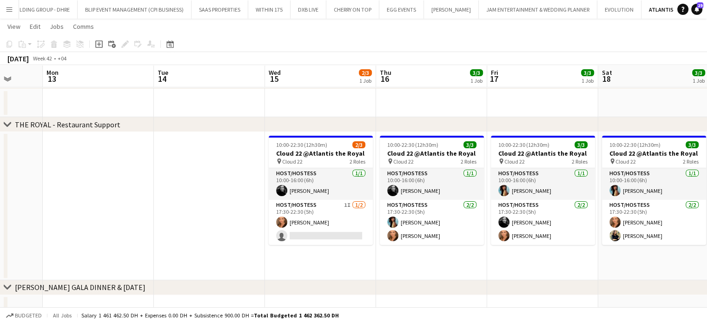
scroll to position [0, 361]
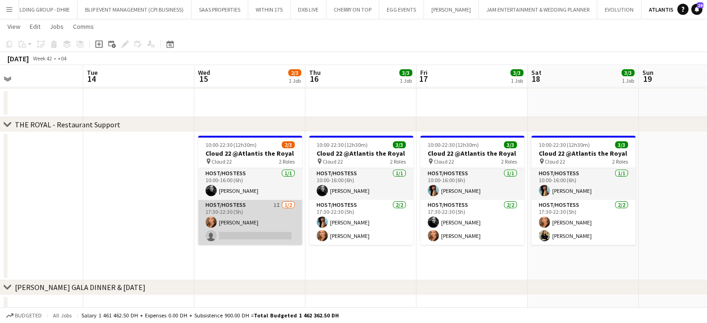
click at [284, 220] on app-card-role "Host/Hostess 1I [DATE] 17:30-22:30 (5h) [PERSON_NAME] single-neutral-actions" at bounding box center [250, 222] width 104 height 45
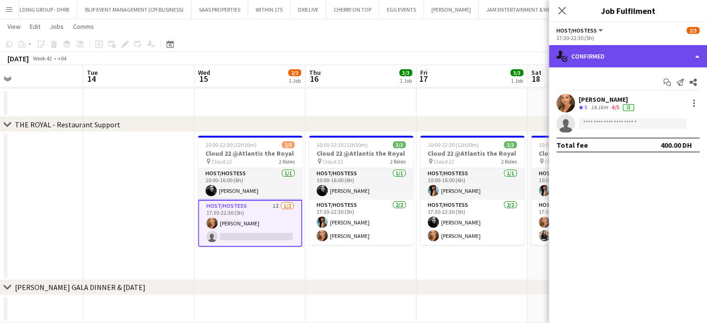
click at [688, 55] on div "single-neutral-actions-check-2 Confirmed" at bounding box center [628, 56] width 158 height 22
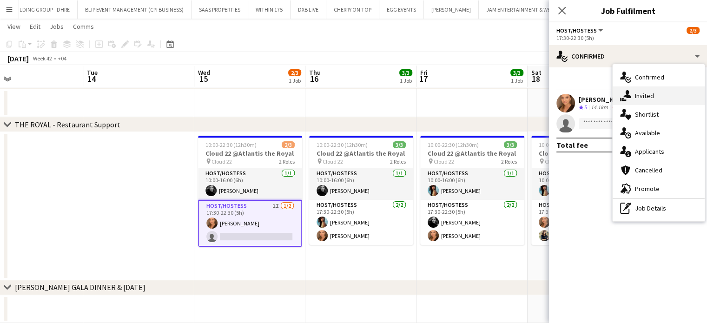
click at [670, 98] on div "single-neutral-actions-share-1 Invited" at bounding box center [658, 95] width 92 height 19
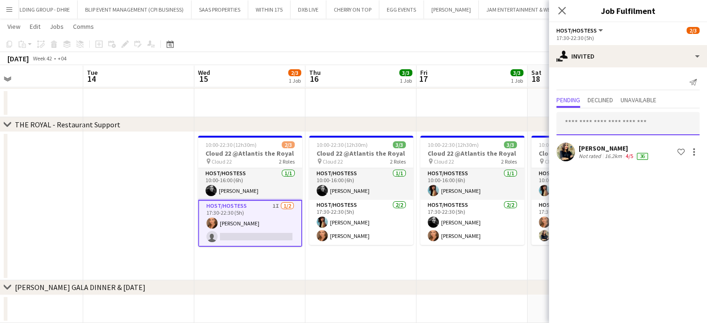
click at [595, 128] on input "text" at bounding box center [627, 123] width 143 height 23
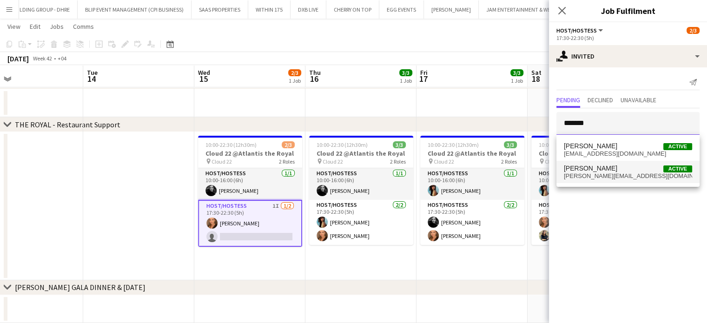
type input "*******"
click at [619, 172] on span "[PERSON_NAME] Active" at bounding box center [628, 168] width 128 height 8
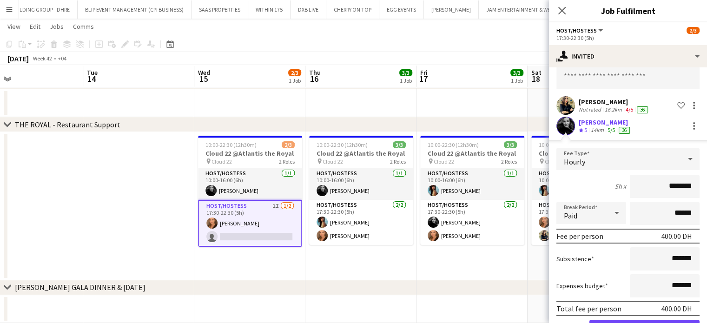
scroll to position [77, 0]
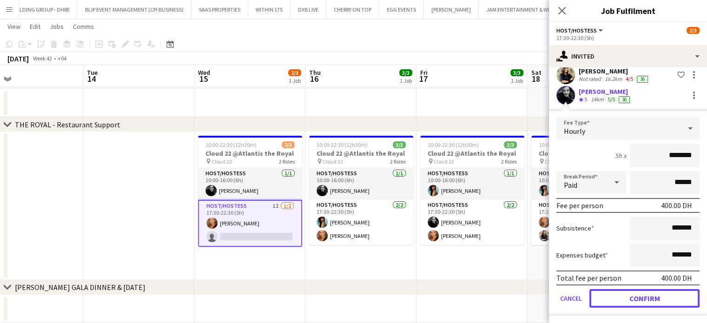
click at [638, 299] on button "Confirm" at bounding box center [644, 298] width 110 height 19
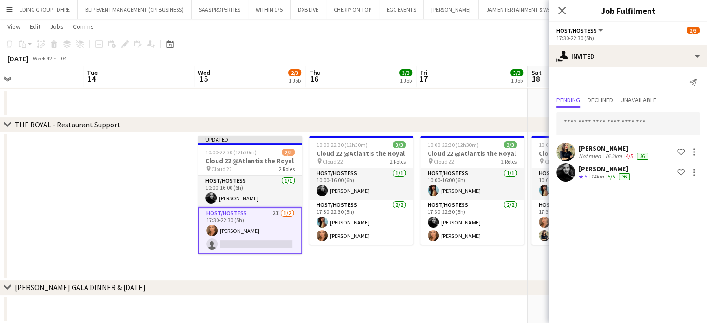
click at [499, 260] on app-date-cell "10:00-22:30 (12h30m) 3/3 Cloud 22 @Atlantis the Royal pin Cloud 22 2 Roles Host…" at bounding box center [471, 206] width 111 height 148
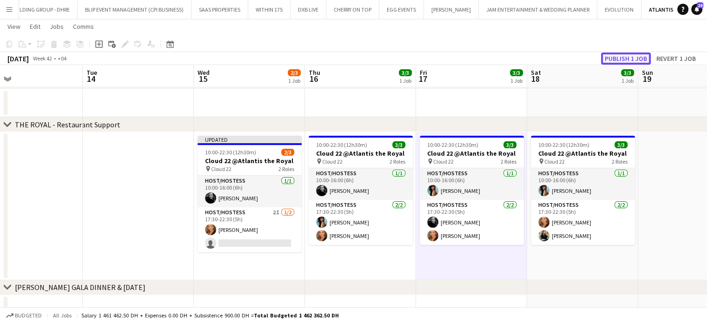
click at [623, 55] on button "Publish 1 job" at bounding box center [626, 58] width 50 height 12
